Goal: Task Accomplishment & Management: Manage account settings

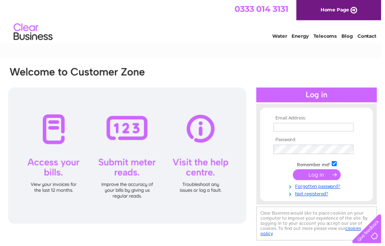
click at [318, 124] on input "text" at bounding box center [316, 128] width 81 height 9
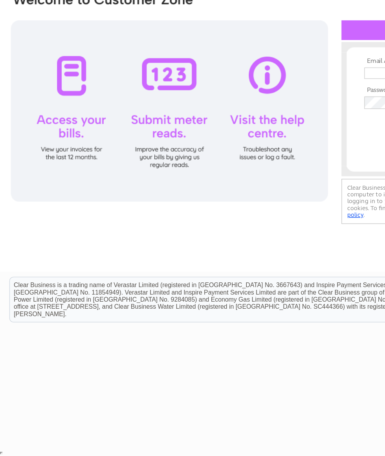
type input "Info@vervehairloss.co.uk"
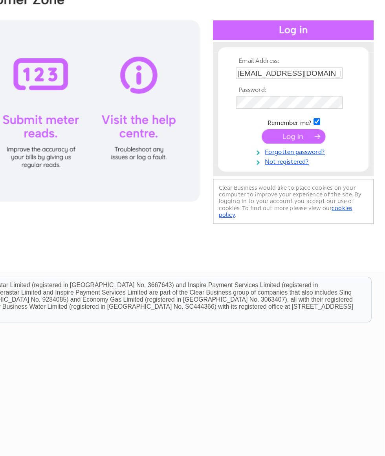
scroll to position [0, 4]
click at [292, 171] on input "submit" at bounding box center [316, 176] width 48 height 11
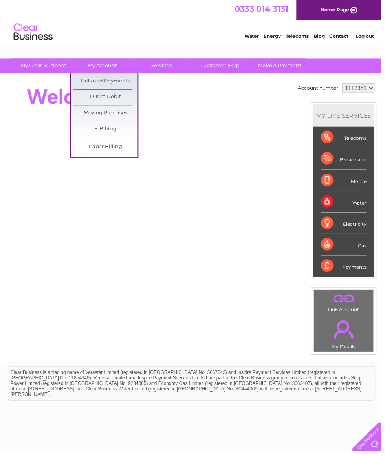
click at [120, 82] on link "Bills and Payments" at bounding box center [106, 82] width 65 height 16
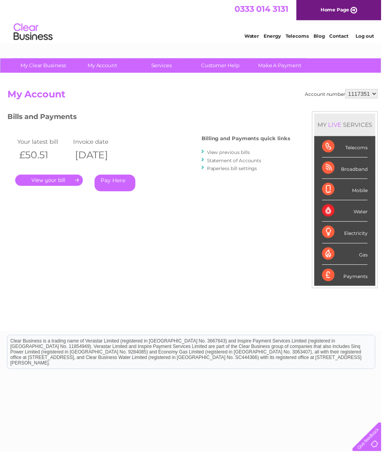
click at [58, 180] on link "." at bounding box center [49, 181] width 68 height 11
